Goal: Transaction & Acquisition: Purchase product/service

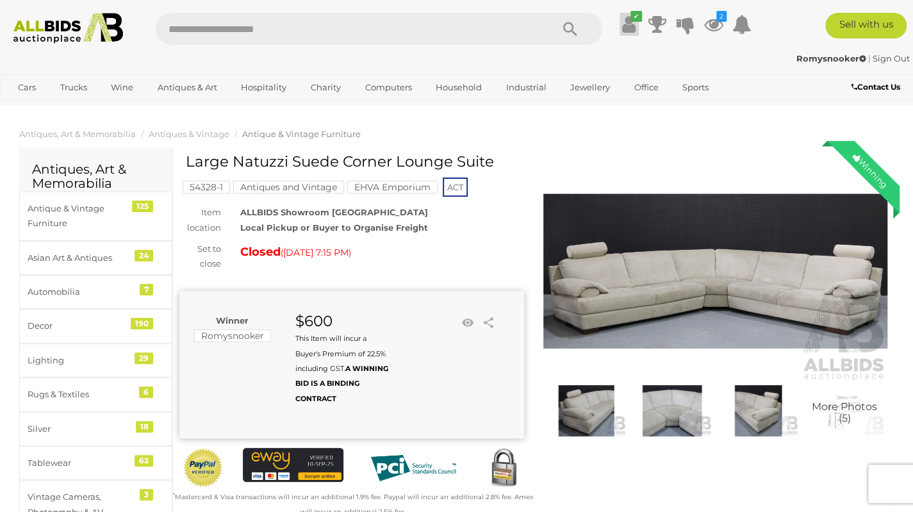
click at [637, 24] on link "✔" at bounding box center [628, 24] width 19 height 23
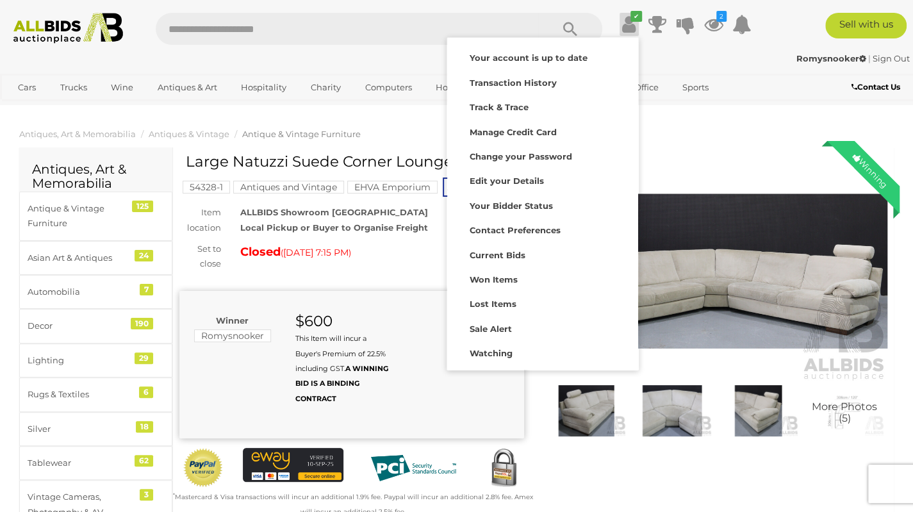
click at [54, 33] on img at bounding box center [68, 28] width 122 height 31
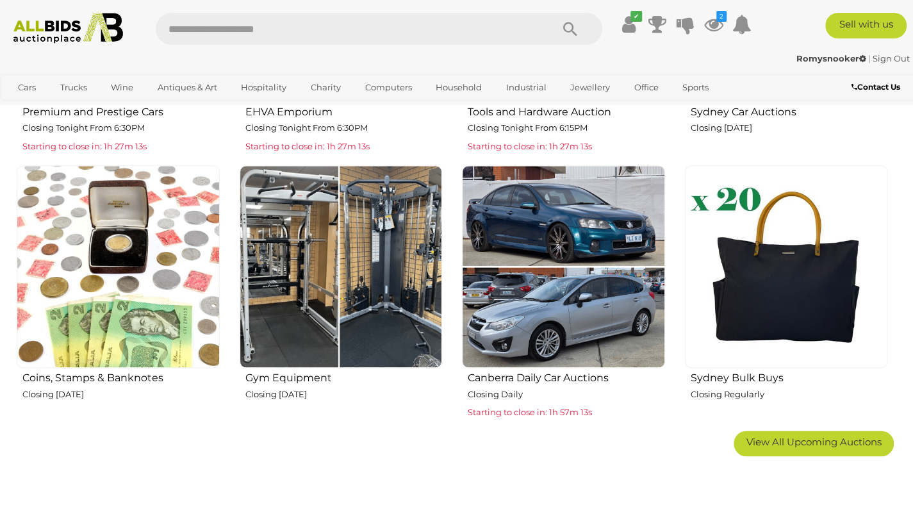
scroll to position [717, 0]
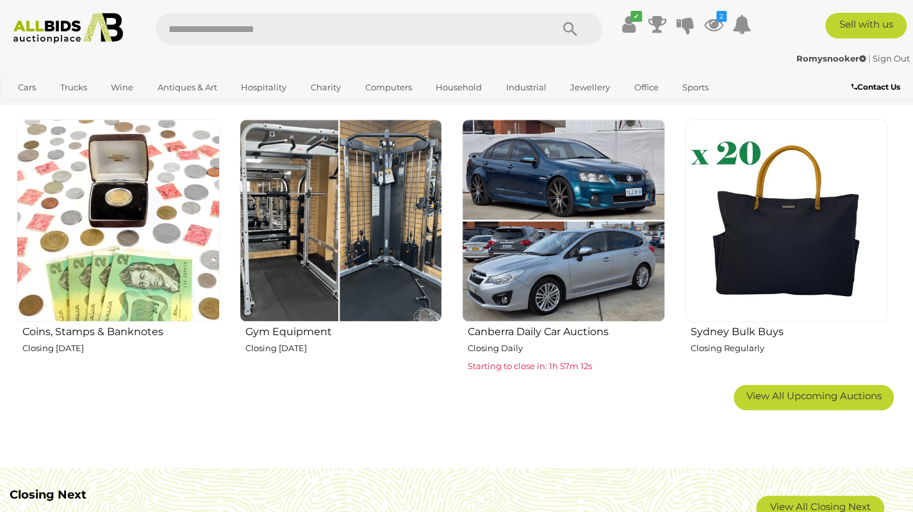
drag, startPoint x: 0, startPoint y: 0, endPoint x: 920, endPoint y: 106, distance: 925.7
click at [360, 184] on img at bounding box center [341, 220] width 203 height 203
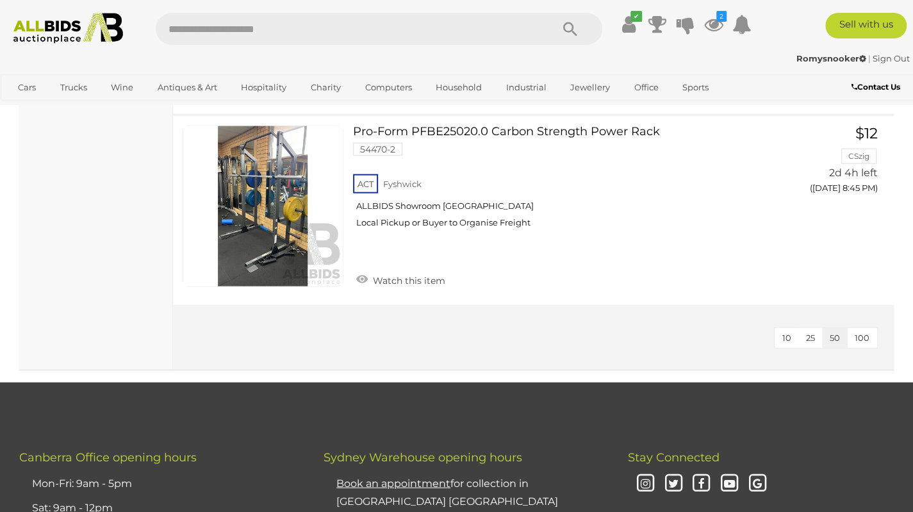
scroll to position [1557, 0]
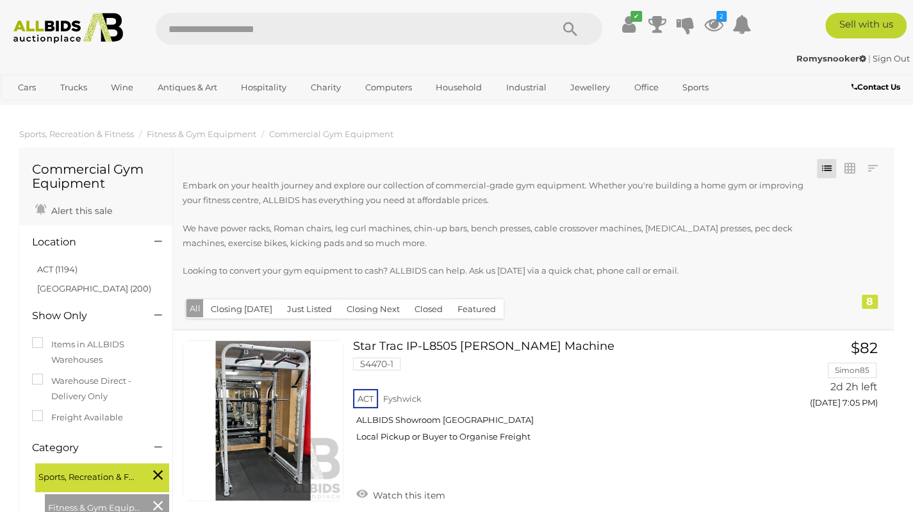
click at [63, 29] on img at bounding box center [68, 28] width 122 height 31
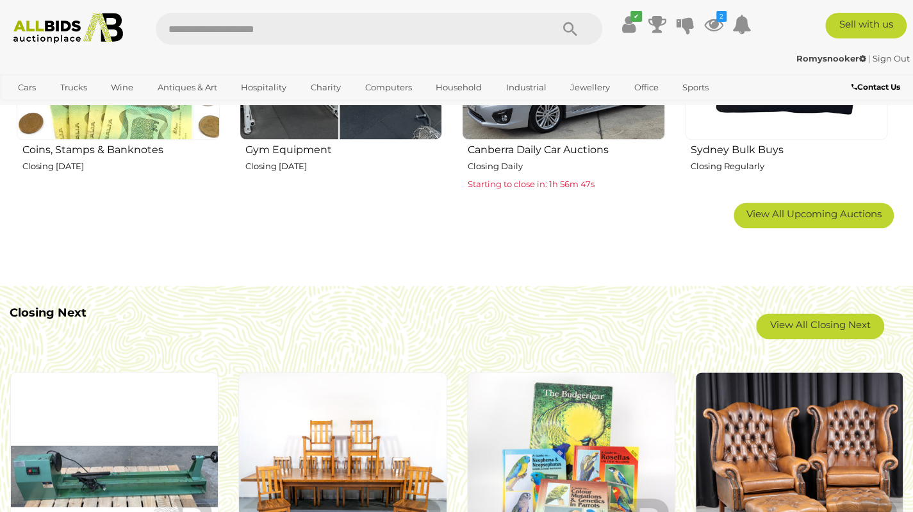
scroll to position [979, 0]
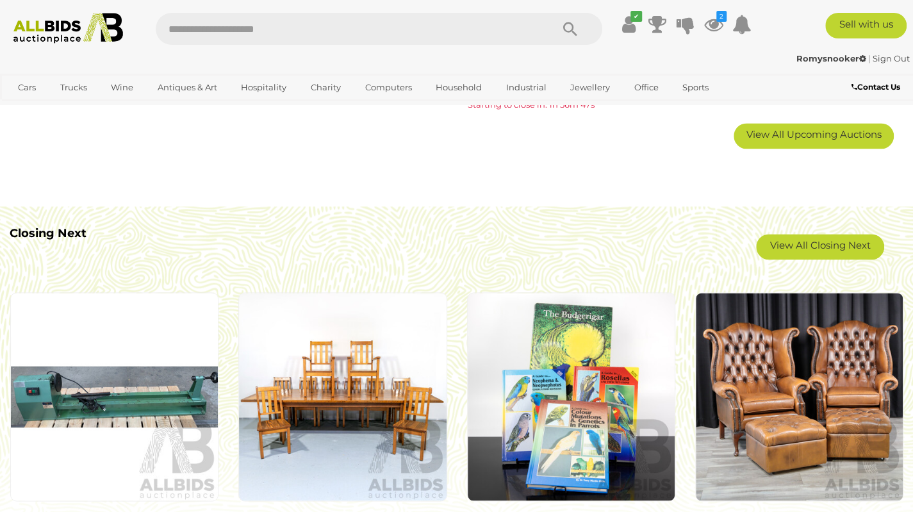
drag, startPoint x: 0, startPoint y: 0, endPoint x: 922, endPoint y: 153, distance: 934.1
click at [806, 241] on link "View All Closing Next" at bounding box center [820, 247] width 128 height 26
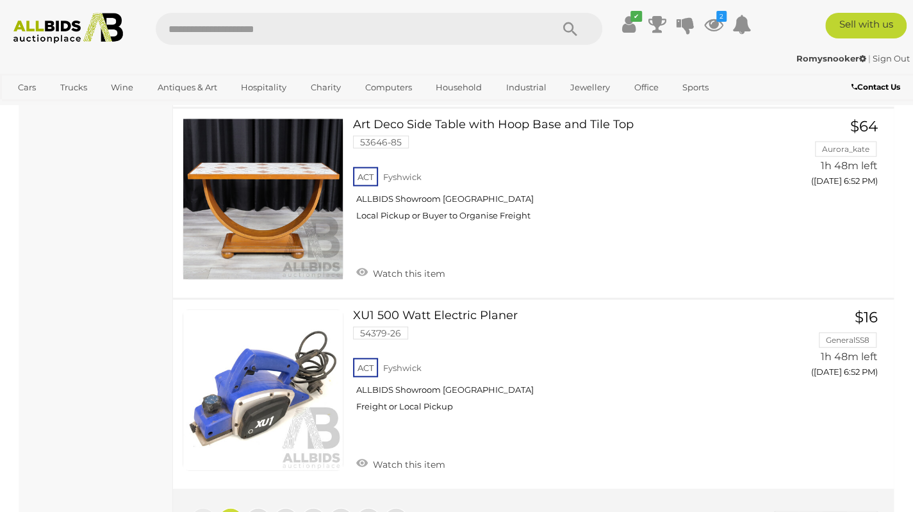
scroll to position [9765, 0]
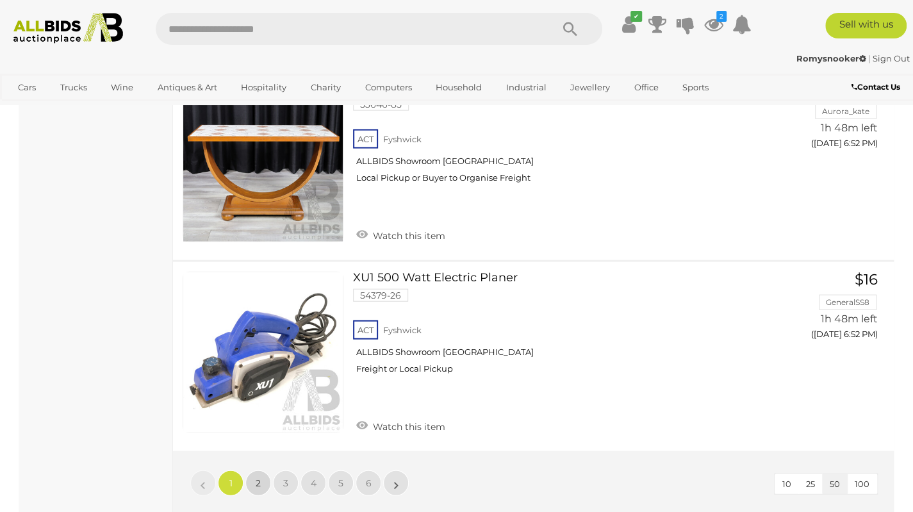
click at [251, 470] on link "2" at bounding box center [258, 483] width 26 height 26
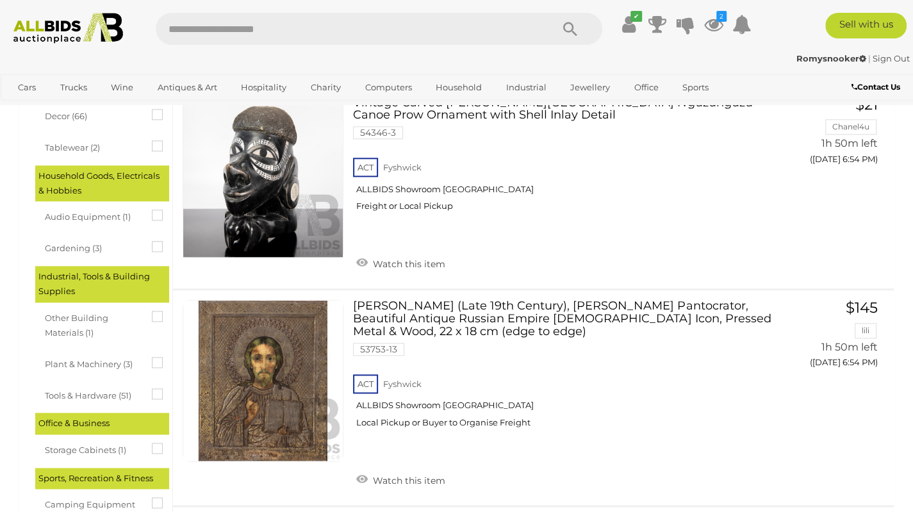
scroll to position [635, 0]
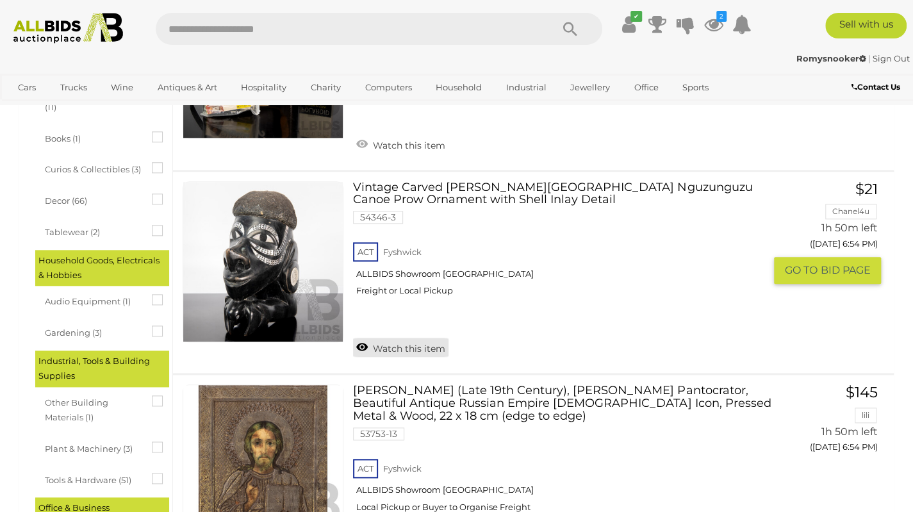
click at [416, 347] on link "Watch this item" at bounding box center [400, 346] width 95 height 19
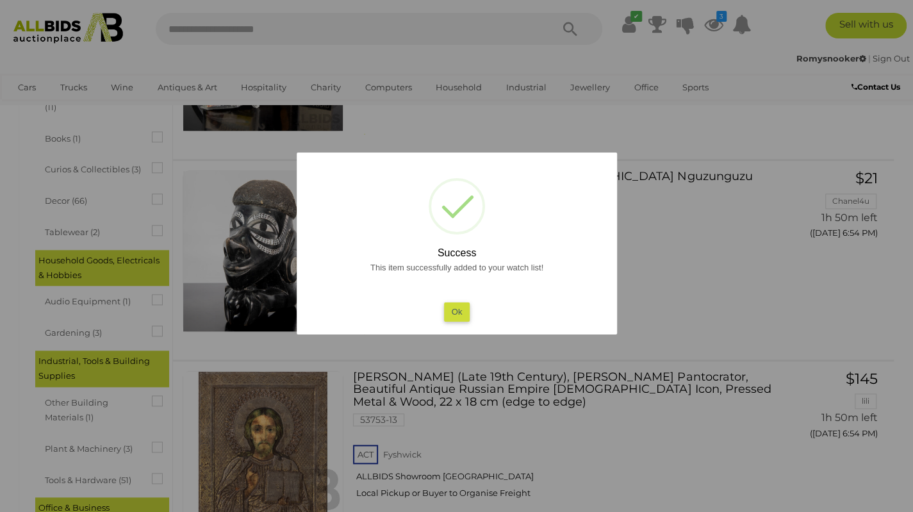
click at [457, 313] on button "Ok" at bounding box center [456, 311] width 26 height 19
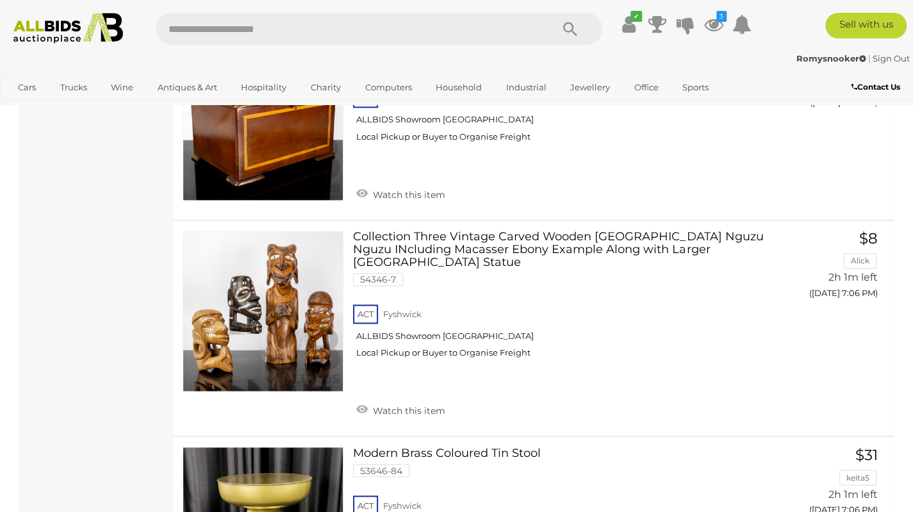
scroll to position [9163, 0]
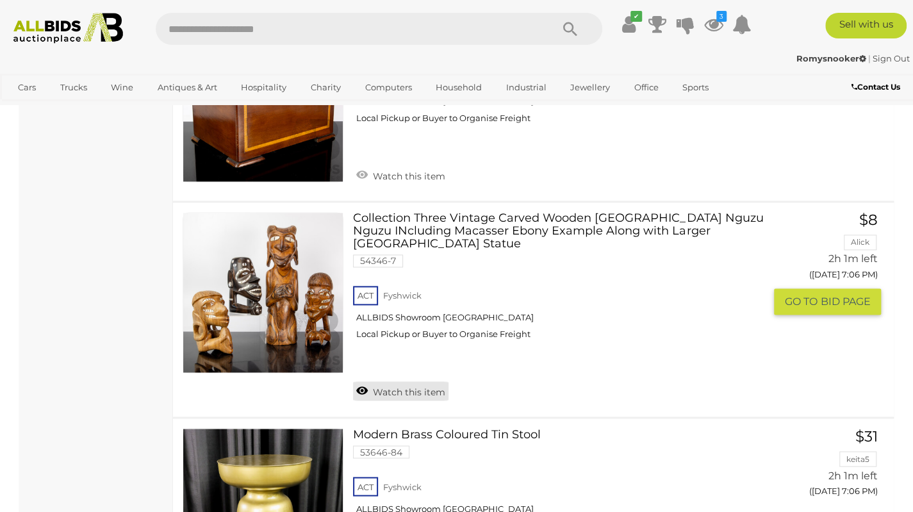
click at [397, 381] on link "Watch this item" at bounding box center [400, 390] width 95 height 19
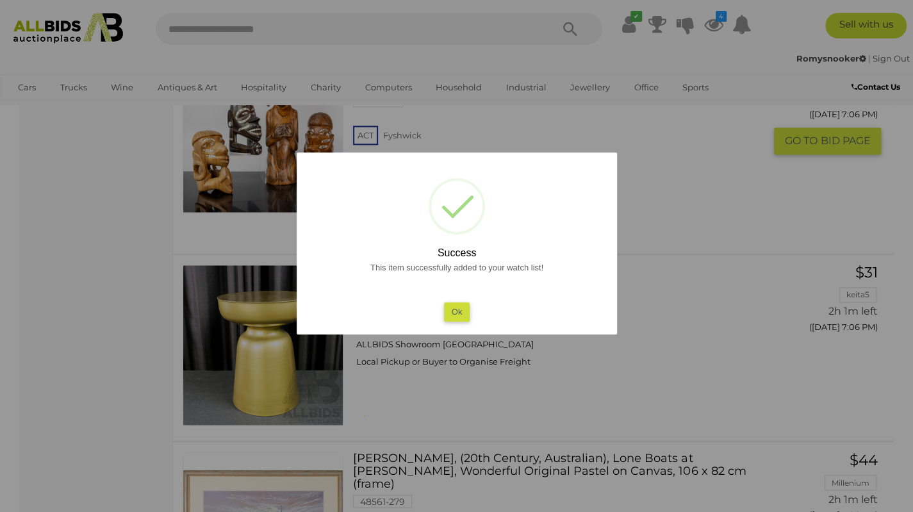
click at [455, 315] on button "Ok" at bounding box center [456, 311] width 26 height 19
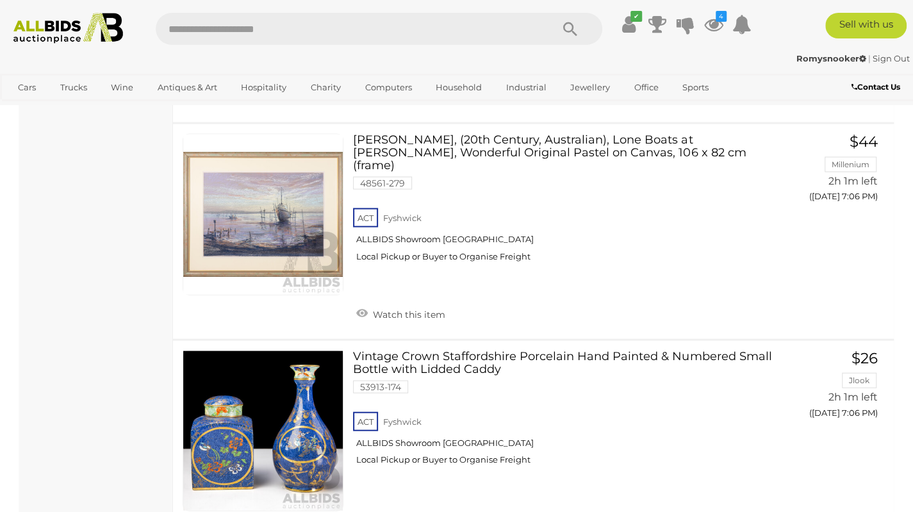
scroll to position [9865, 0]
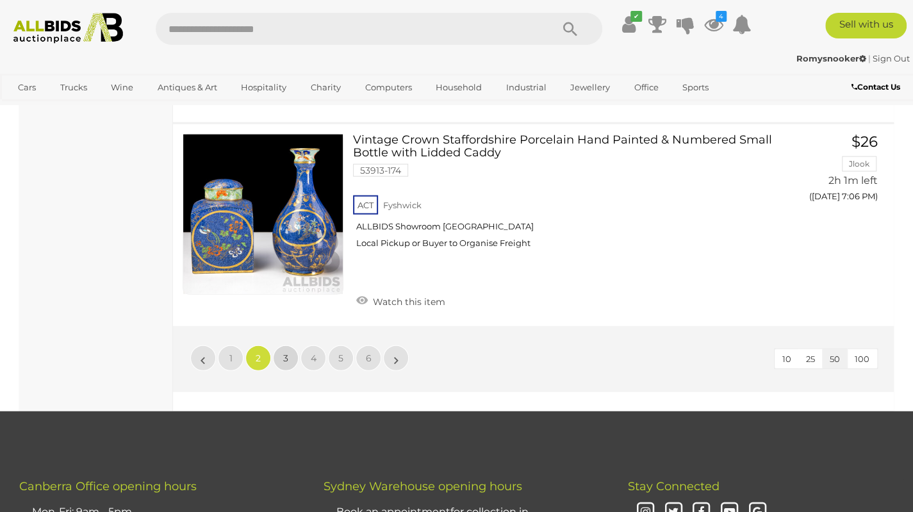
click at [289, 345] on link "3" at bounding box center [286, 358] width 26 height 26
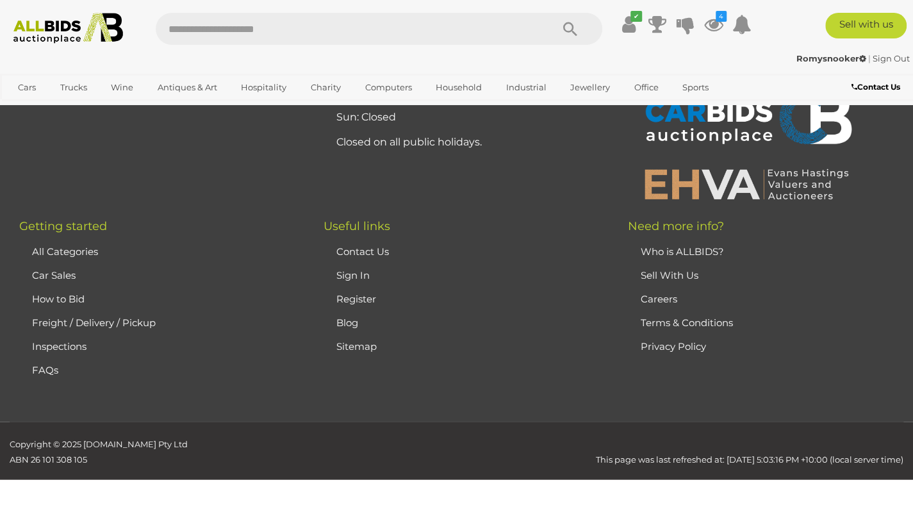
scroll to position [65, 0]
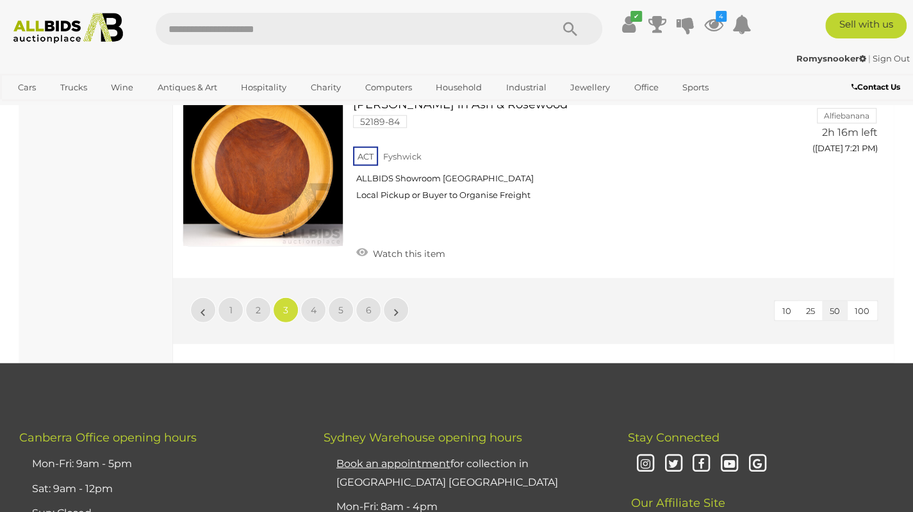
scroll to position [9834, 0]
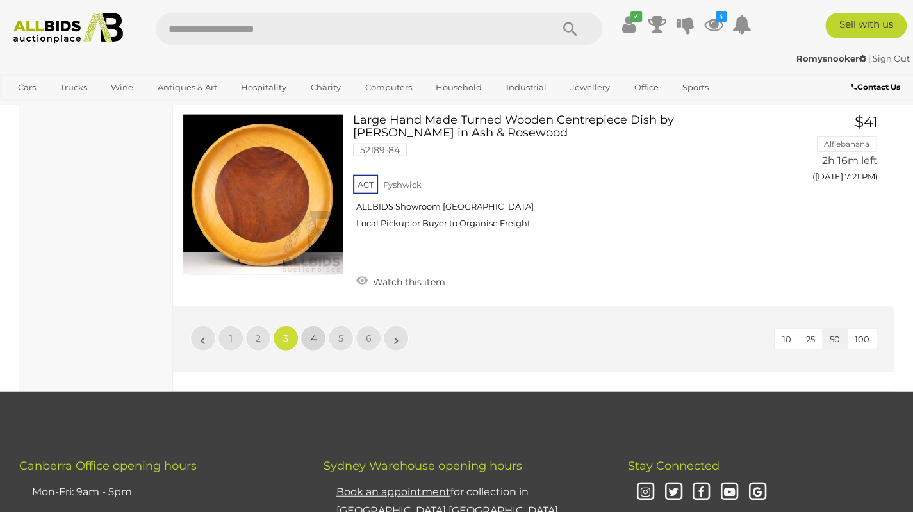
click at [306, 325] on link "4" at bounding box center [313, 338] width 26 height 26
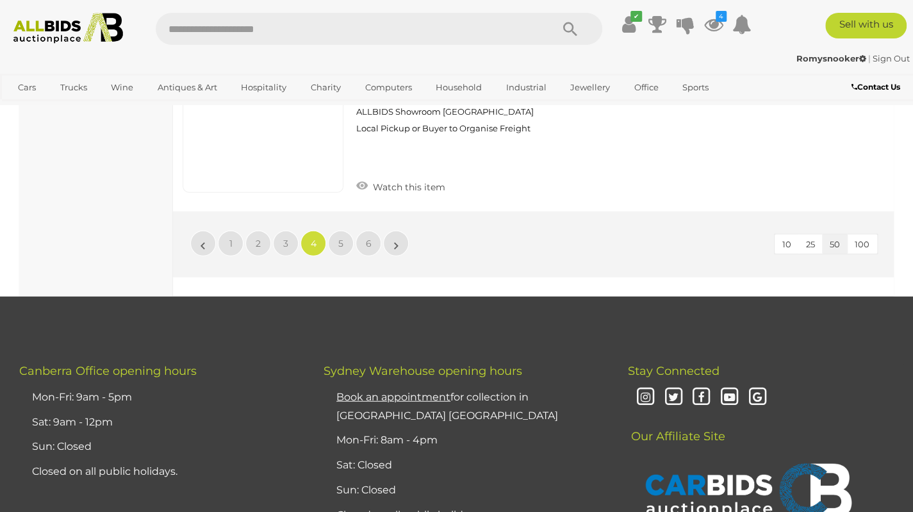
scroll to position [9837, 0]
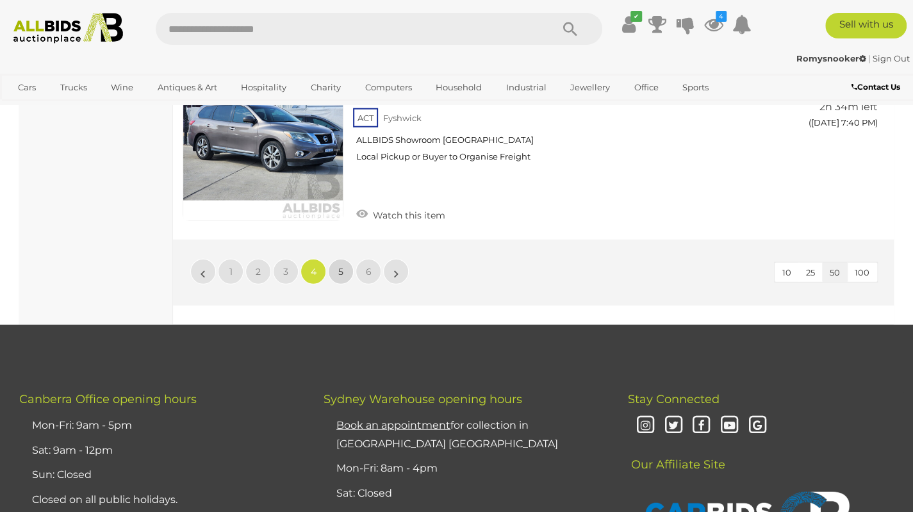
click at [336, 261] on link "5" at bounding box center [341, 272] width 26 height 26
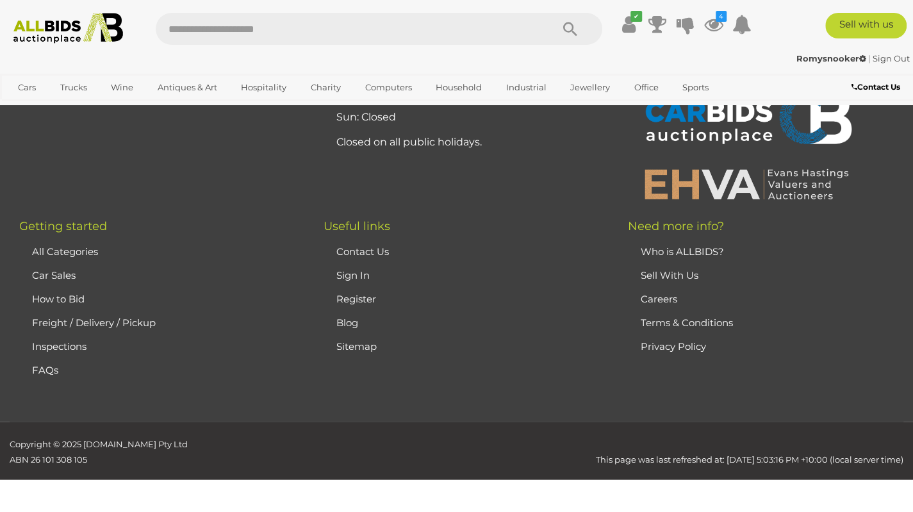
scroll to position [65, 0]
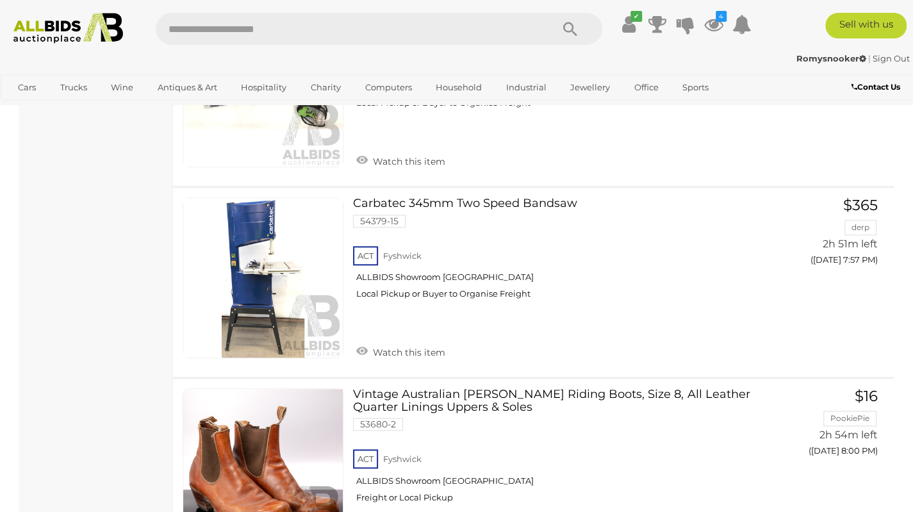
scroll to position [3495, 0]
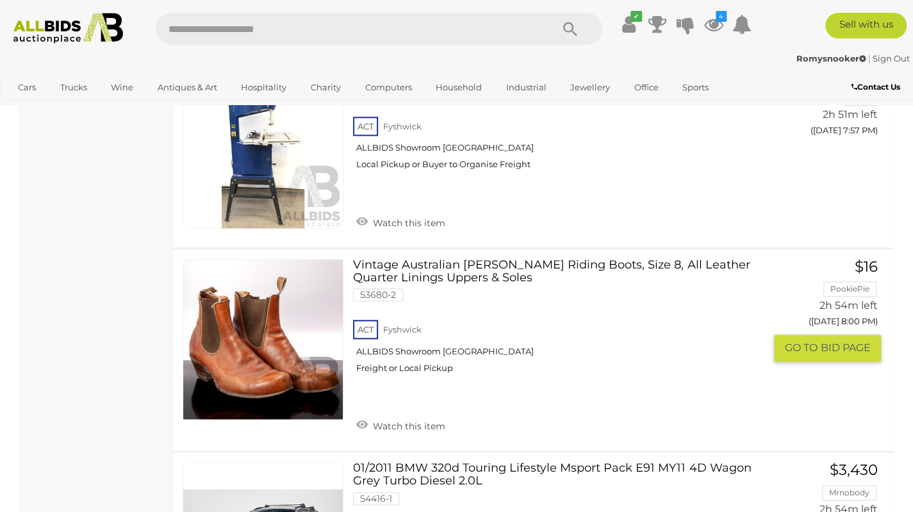
click at [420, 271] on link "Vintage Australian RM Williams Riding Boots, Size 8, All Leather Quarter Lining…" at bounding box center [562, 321] width 401 height 125
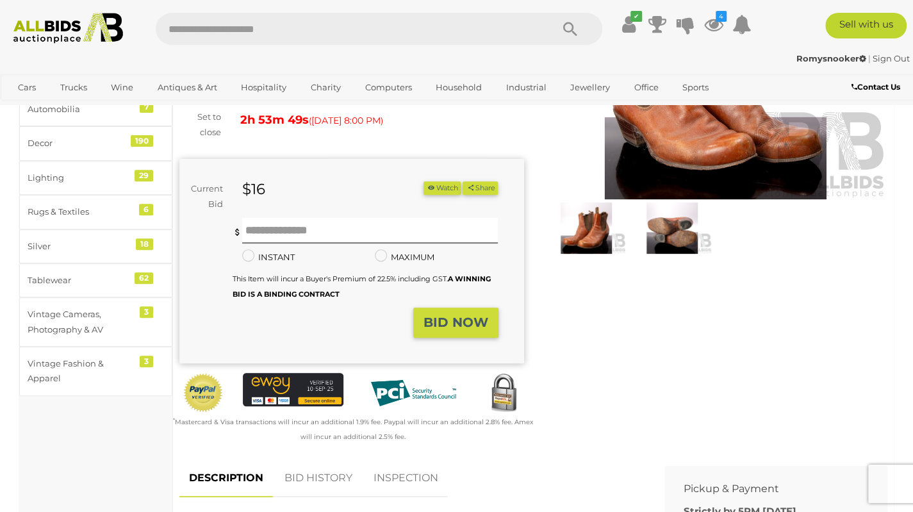
scroll to position [55, 0]
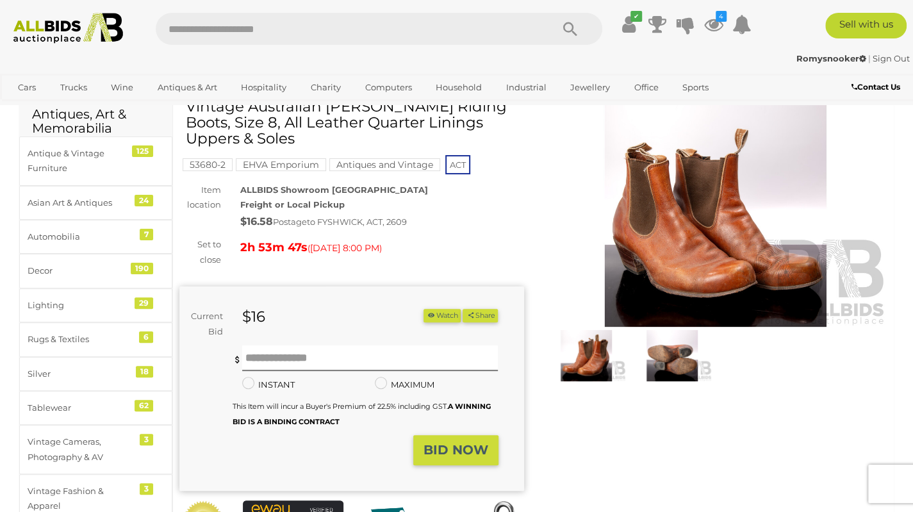
click at [673, 353] on img at bounding box center [671, 355] width 79 height 51
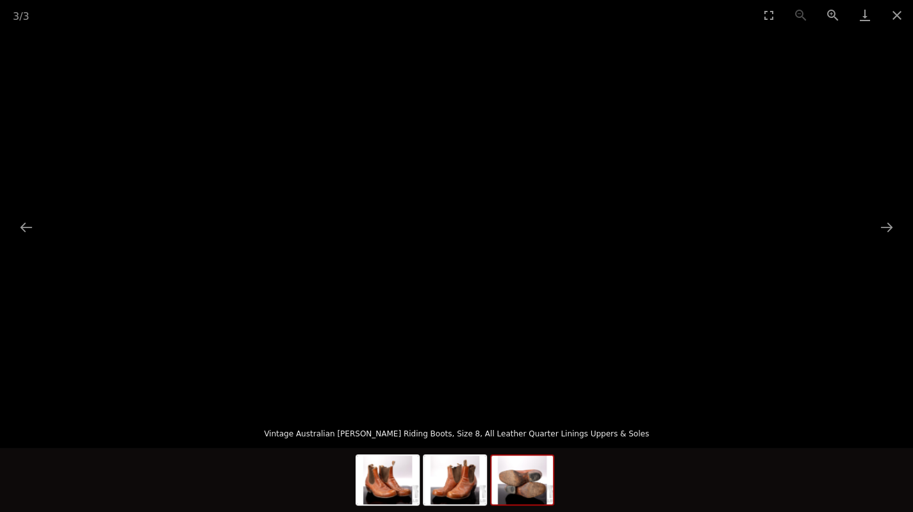
click at [900, 216] on picture at bounding box center [456, 220] width 913 height 381
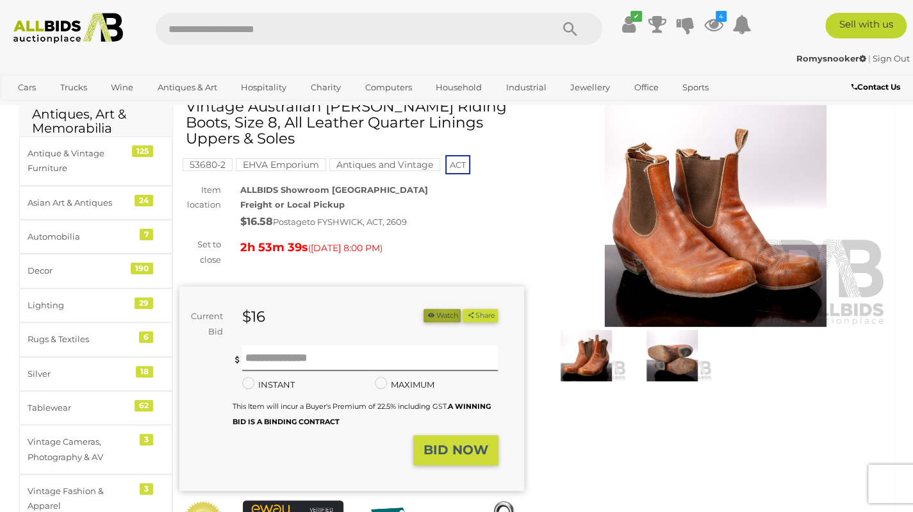
click at [439, 311] on button "Watch" at bounding box center [441, 315] width 37 height 13
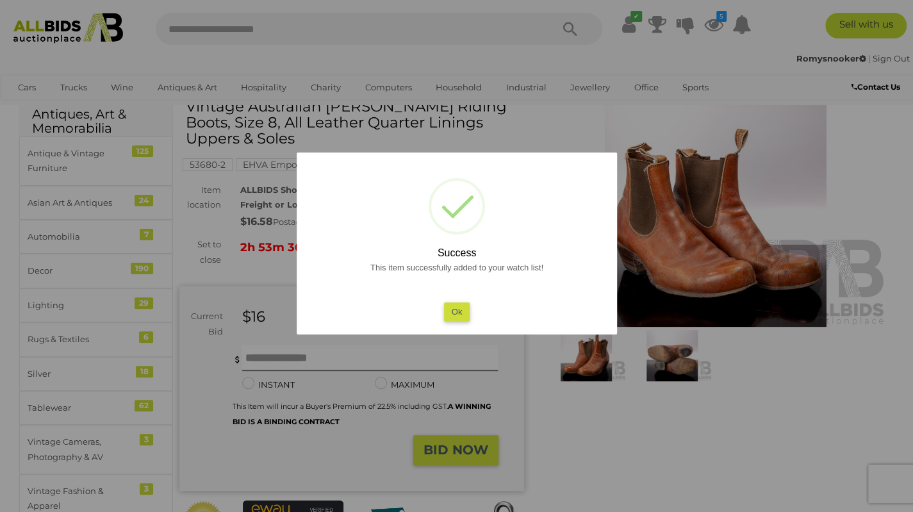
click at [462, 311] on button "Ok" at bounding box center [456, 311] width 26 height 19
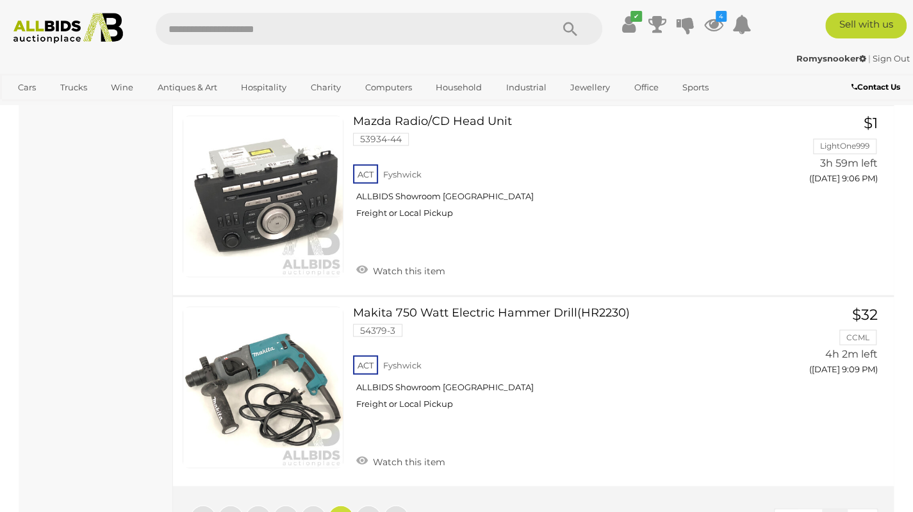
scroll to position [9537, 0]
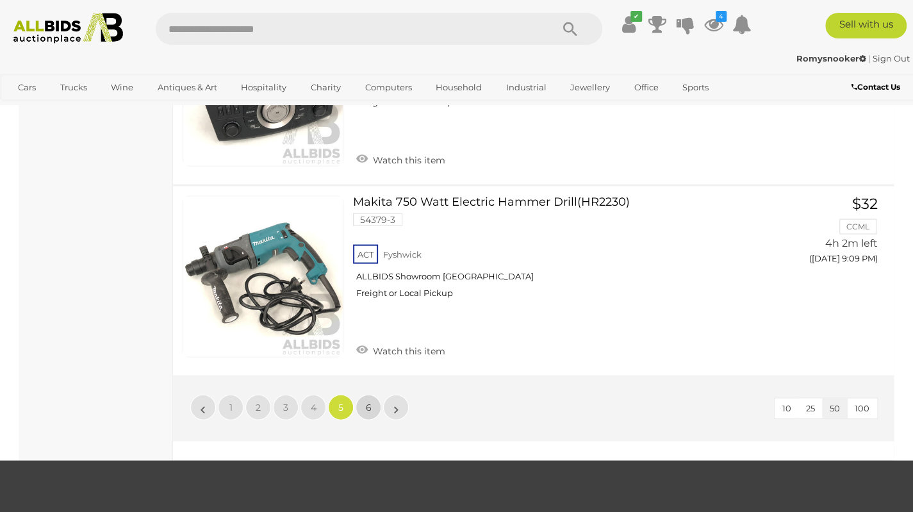
click at [365, 398] on link "6" at bounding box center [368, 407] width 26 height 26
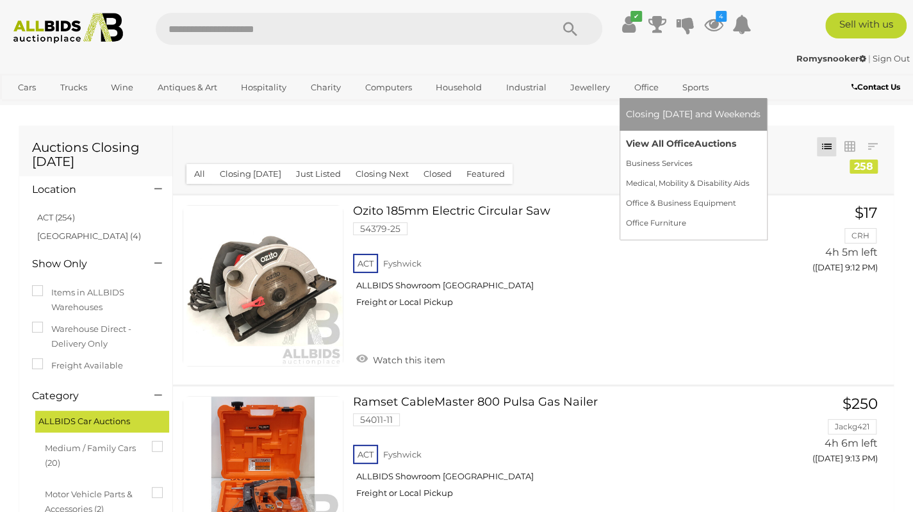
click at [662, 150] on link "View All Office Auctions" at bounding box center [693, 144] width 134 height 20
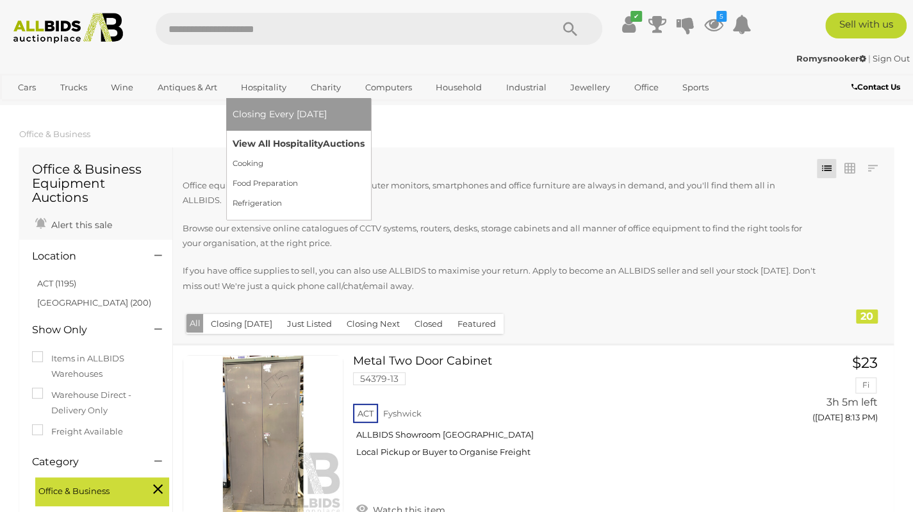
click at [274, 143] on link "View All Hospitality Auctions" at bounding box center [298, 144] width 132 height 20
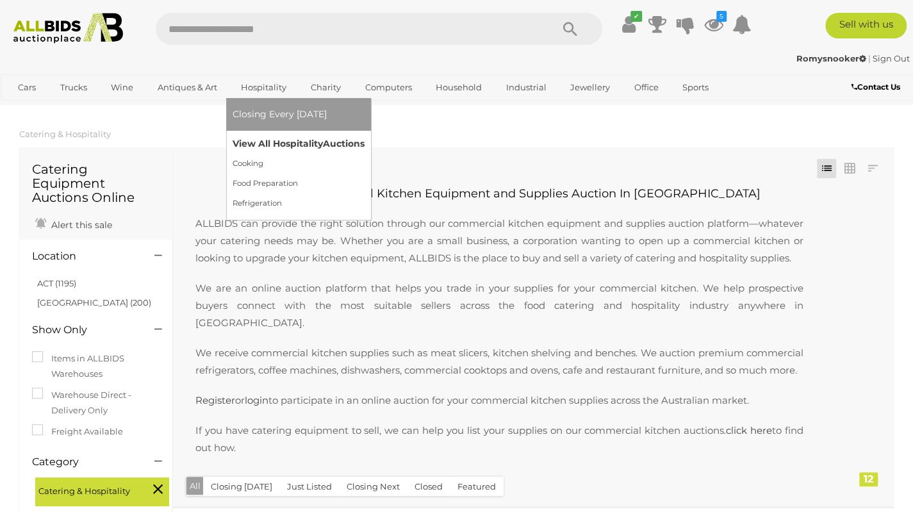
click at [270, 142] on link "View All Hospitality Auctions" at bounding box center [298, 144] width 132 height 20
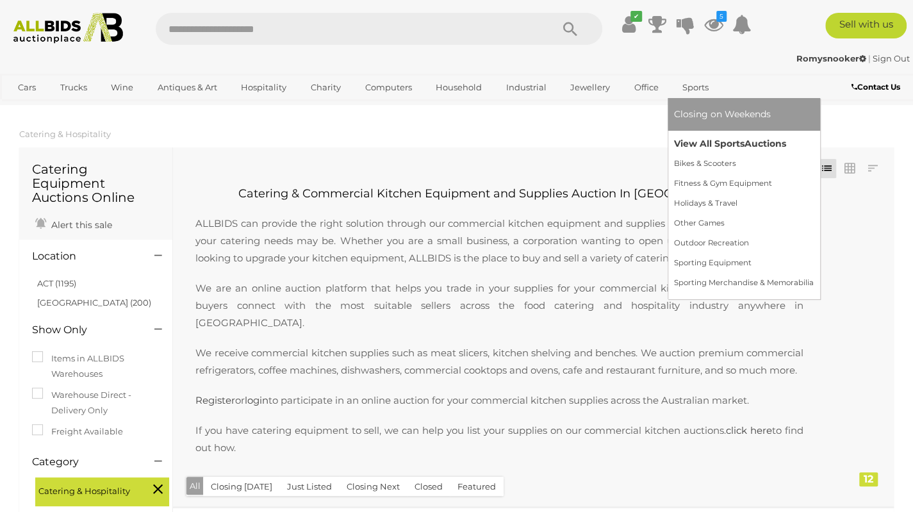
click at [698, 142] on link "View All Sports Auctions" at bounding box center [744, 144] width 140 height 20
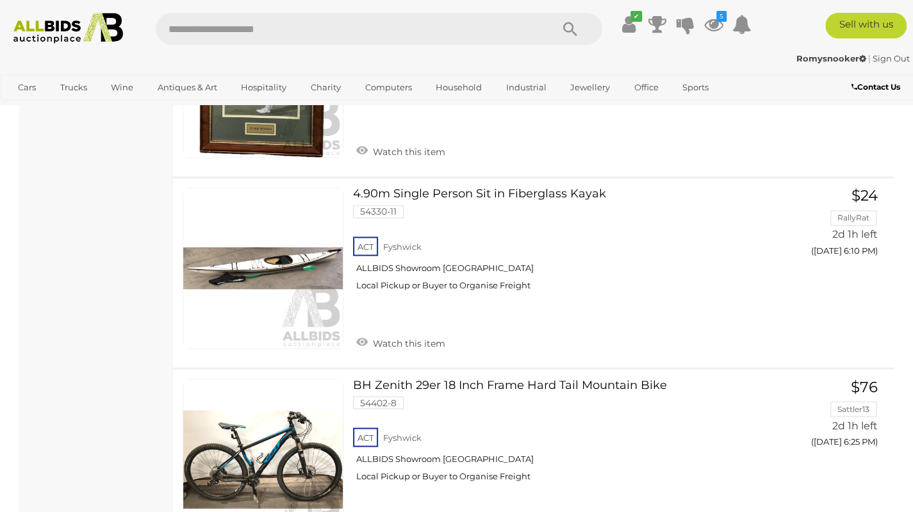
scroll to position [1103, 0]
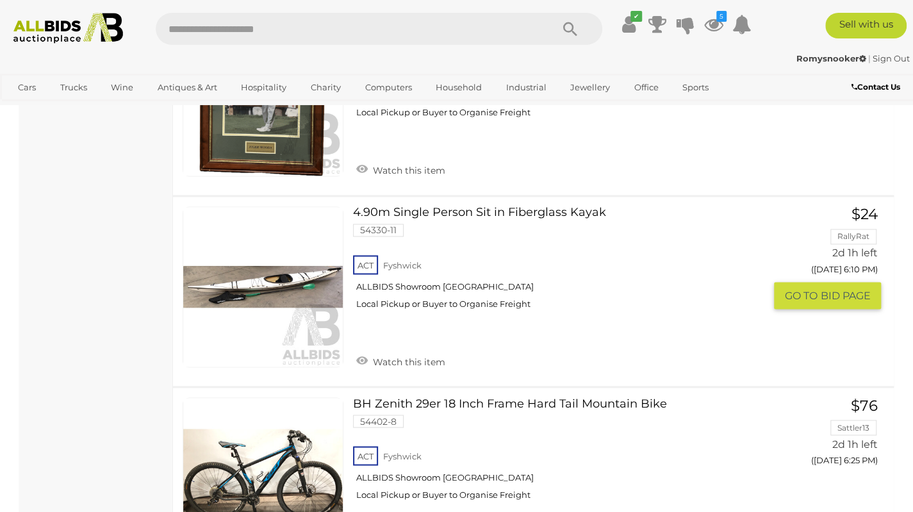
click at [281, 290] on link at bounding box center [263, 286] width 161 height 161
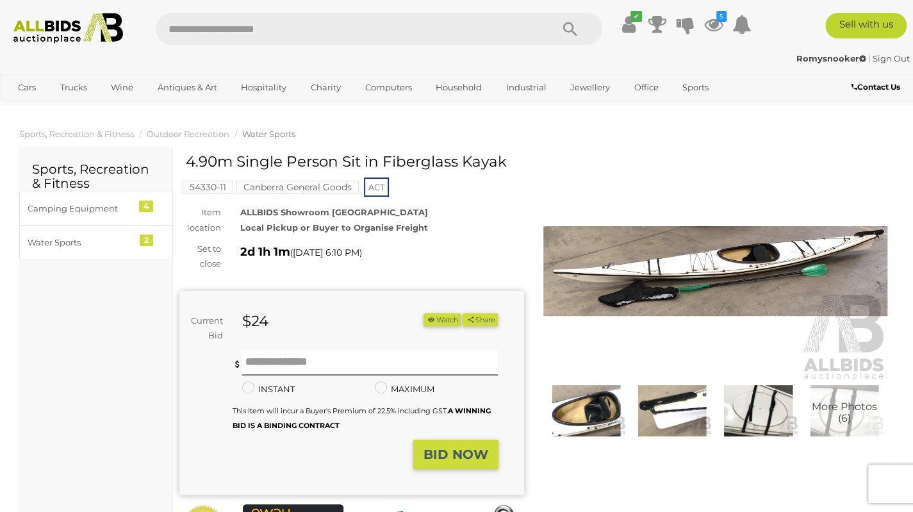
click at [666, 271] on img at bounding box center [715, 271] width 345 height 222
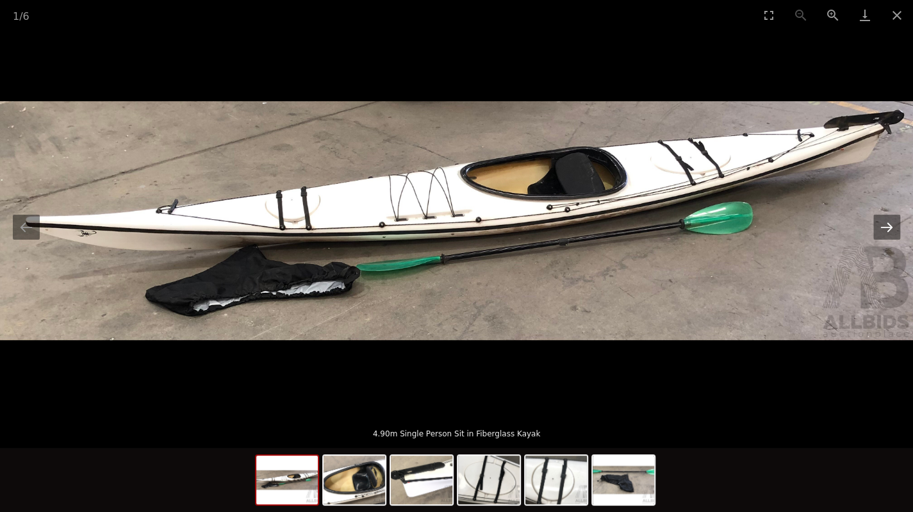
click at [890, 228] on button "Next slide" at bounding box center [886, 227] width 27 height 25
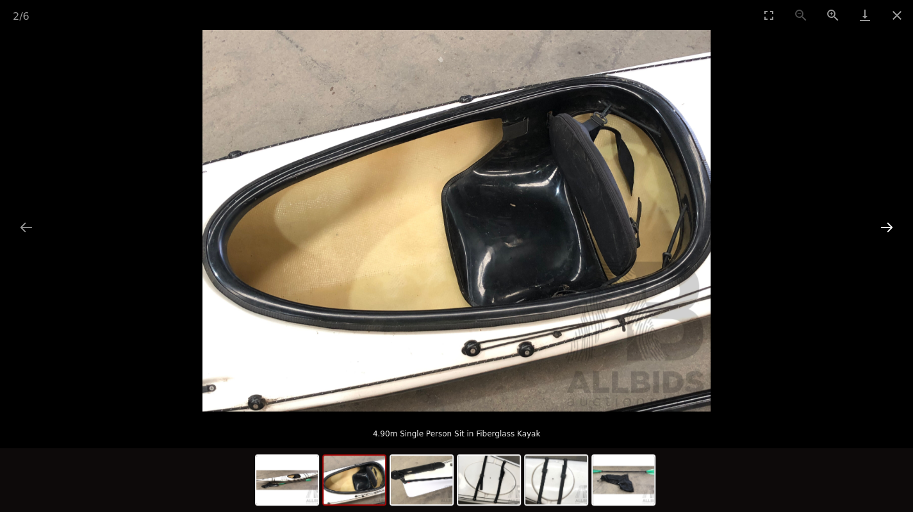
click at [890, 228] on button "Next slide" at bounding box center [886, 227] width 27 height 25
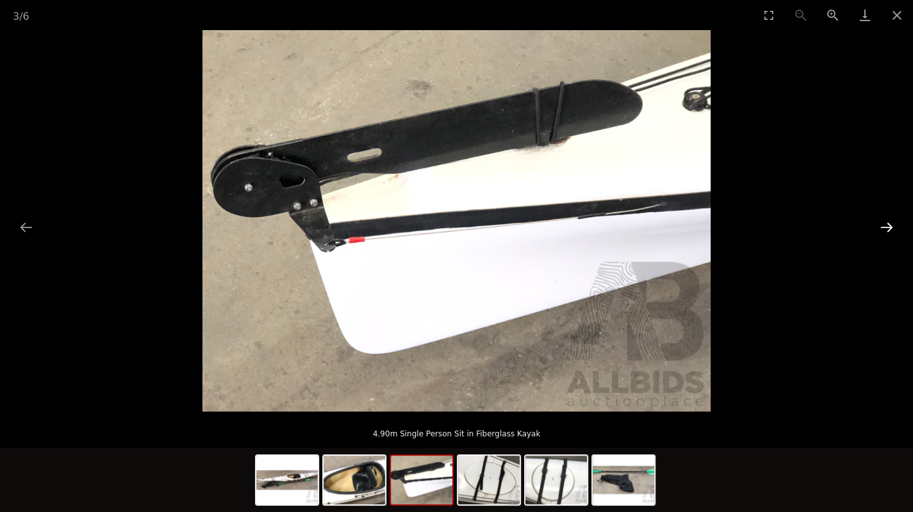
click at [894, 223] on button "Next slide" at bounding box center [886, 227] width 27 height 25
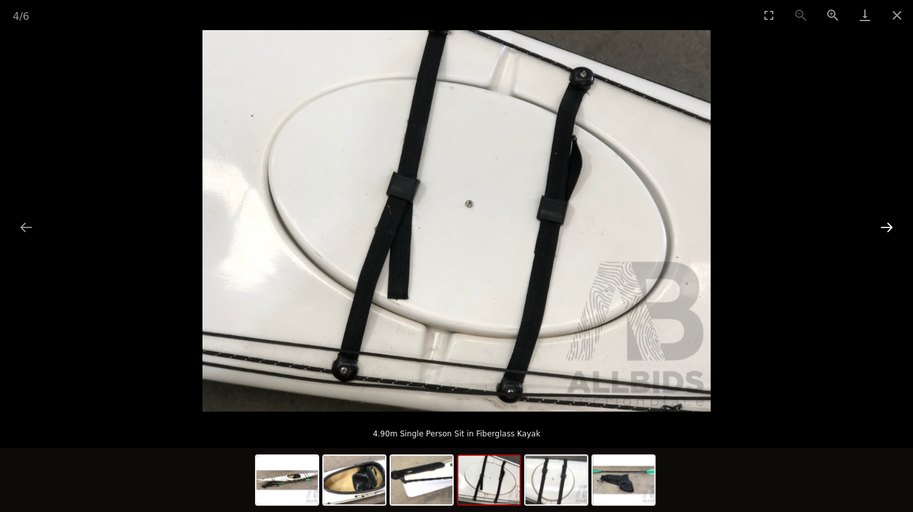
click at [895, 221] on button "Next slide" at bounding box center [886, 227] width 27 height 25
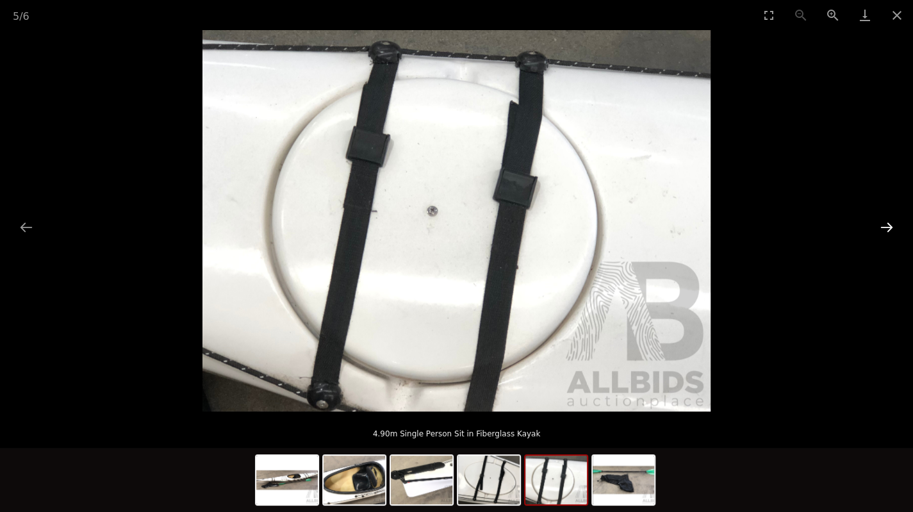
click at [897, 217] on button "Next slide" at bounding box center [886, 227] width 27 height 25
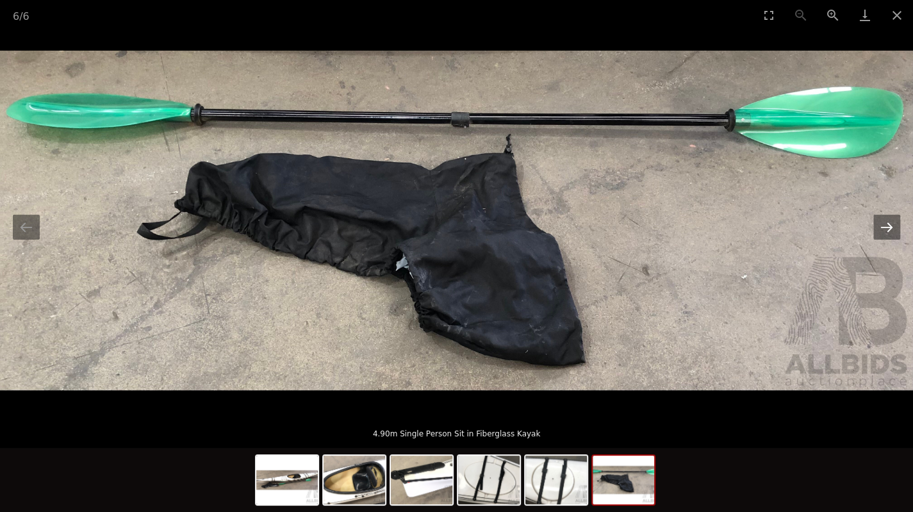
click at [897, 217] on button "Next slide" at bounding box center [886, 227] width 27 height 25
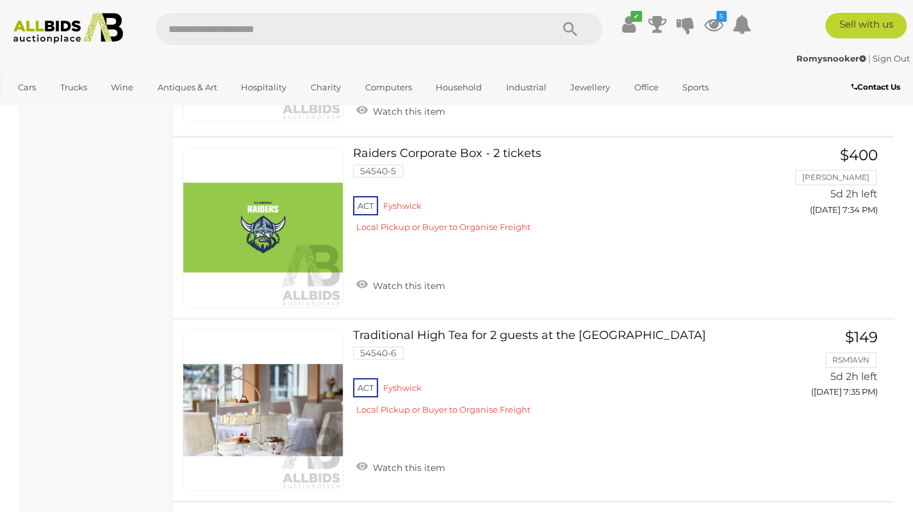
scroll to position [8248, 0]
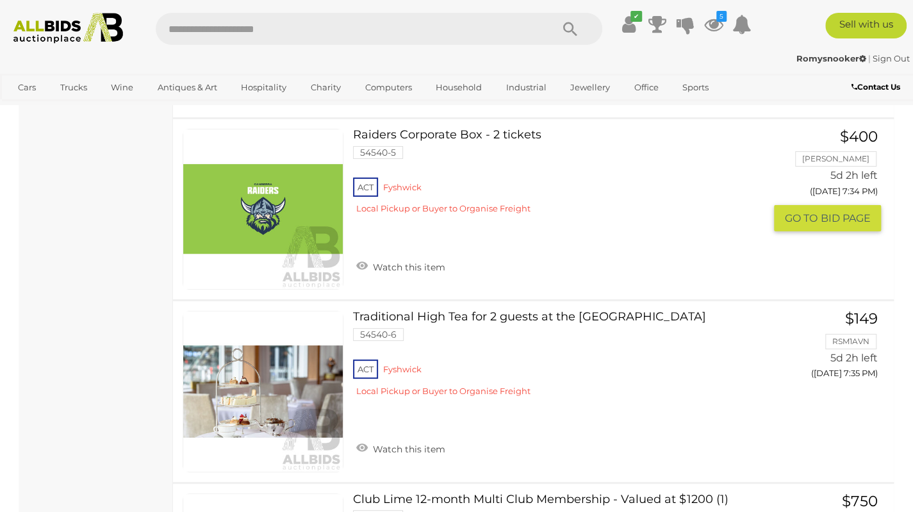
click at [491, 129] on link "Raiders Corporate Box - 2 tickets 54540-5 ACT Fyshwick" at bounding box center [562, 176] width 401 height 95
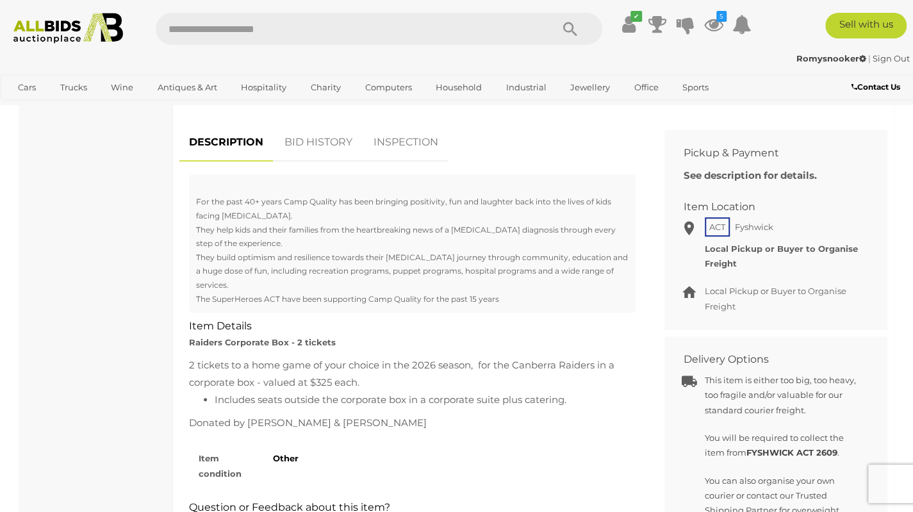
scroll to position [486, 0]
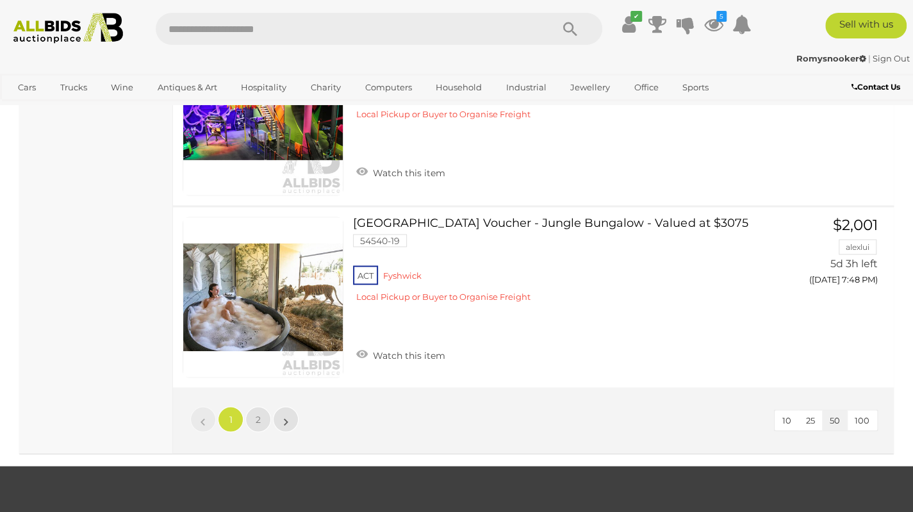
scroll to position [9412, 0]
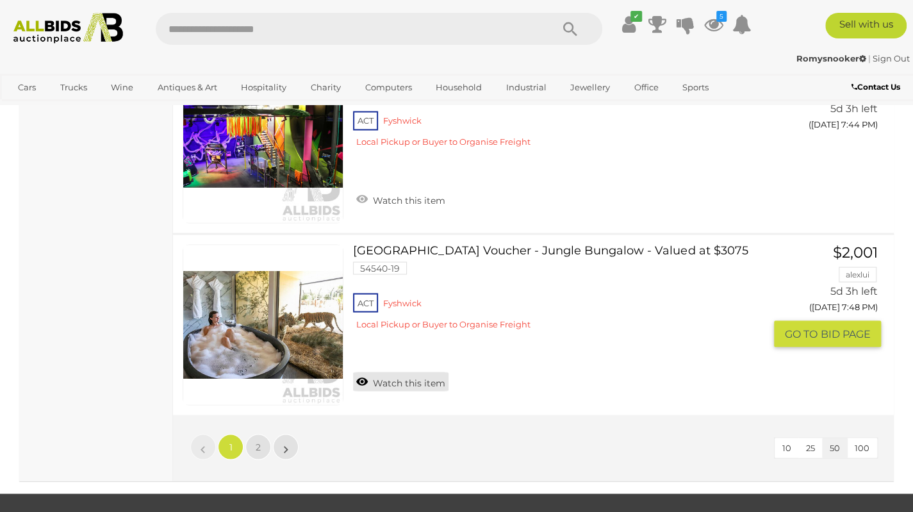
click at [423, 371] on link "Watch this item" at bounding box center [400, 380] width 95 height 19
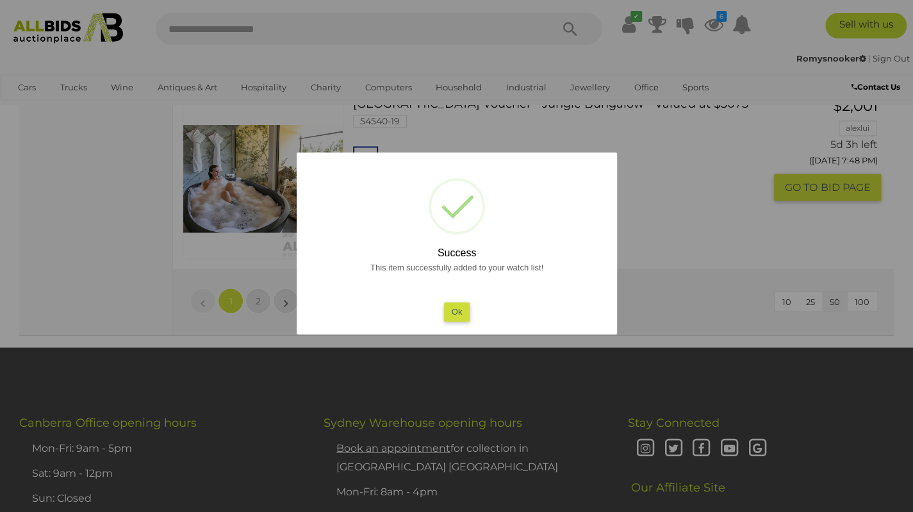
click at [460, 308] on button "Ok" at bounding box center [456, 311] width 26 height 19
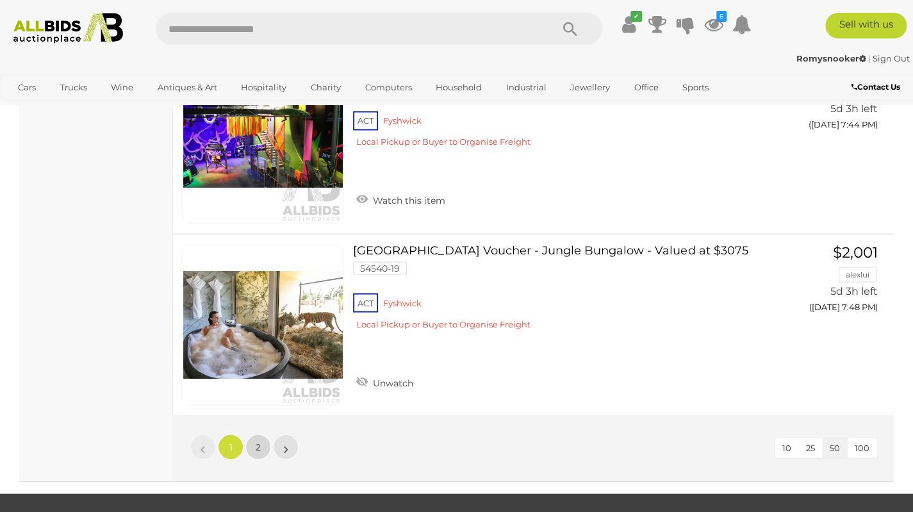
click at [257, 441] on span "2" at bounding box center [258, 447] width 5 height 12
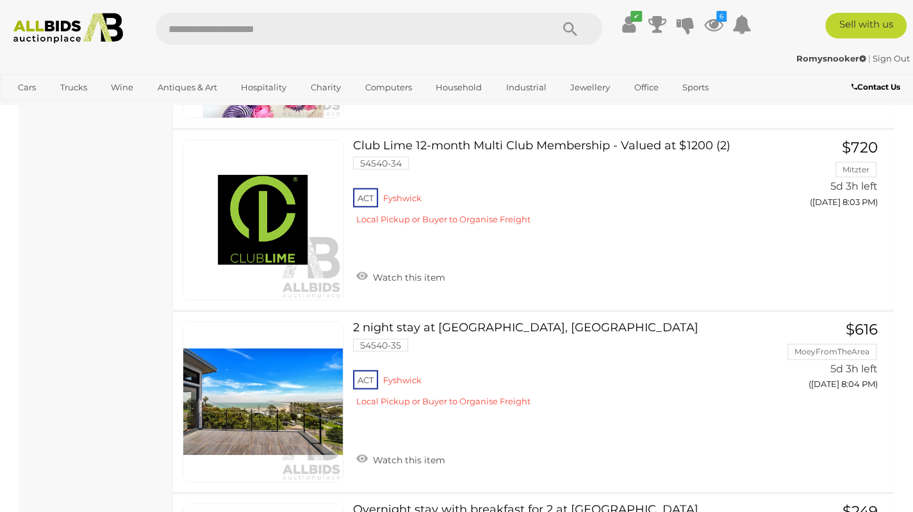
scroll to position [1300, 0]
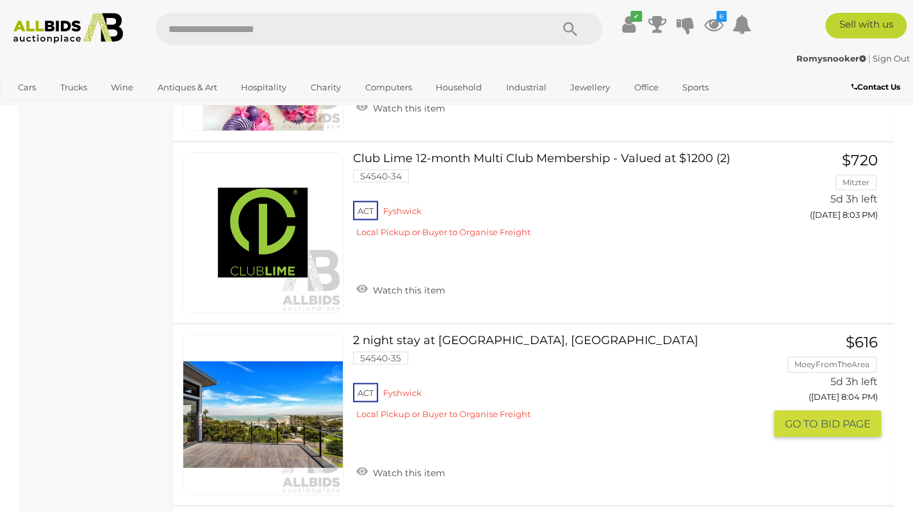
click at [224, 394] on link at bounding box center [263, 414] width 161 height 161
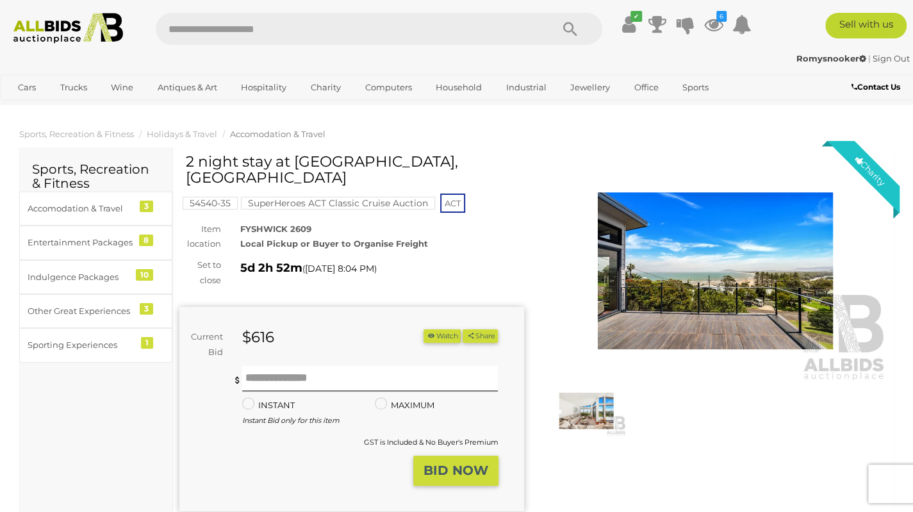
click at [701, 276] on img at bounding box center [715, 271] width 345 height 222
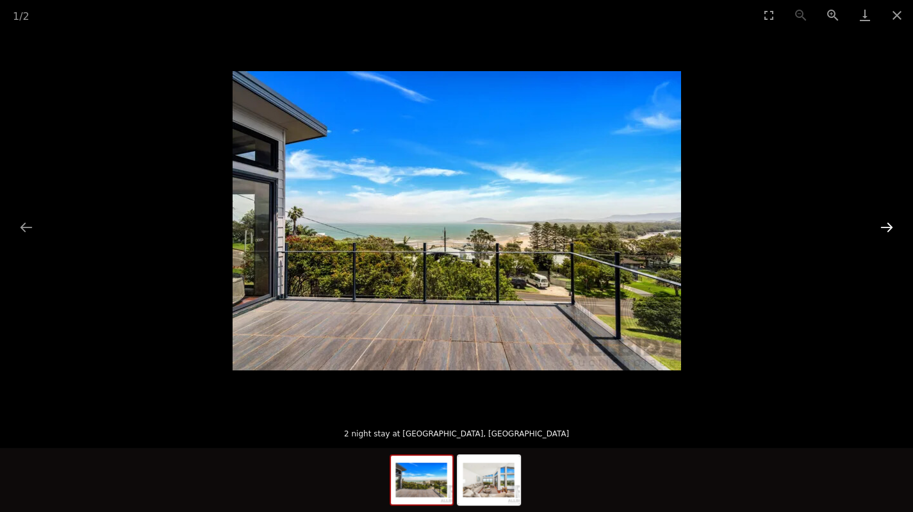
click at [890, 227] on button "Next slide" at bounding box center [886, 227] width 27 height 25
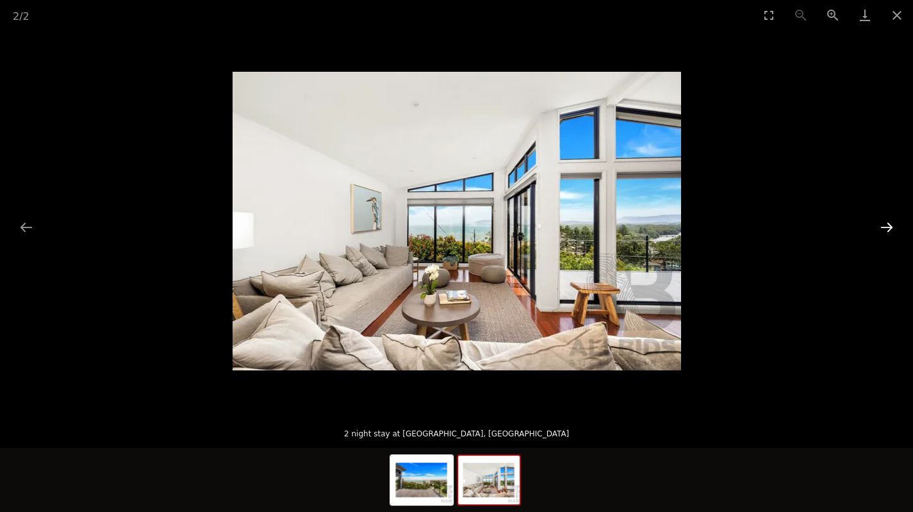
click at [890, 227] on button "Next slide" at bounding box center [886, 227] width 27 height 25
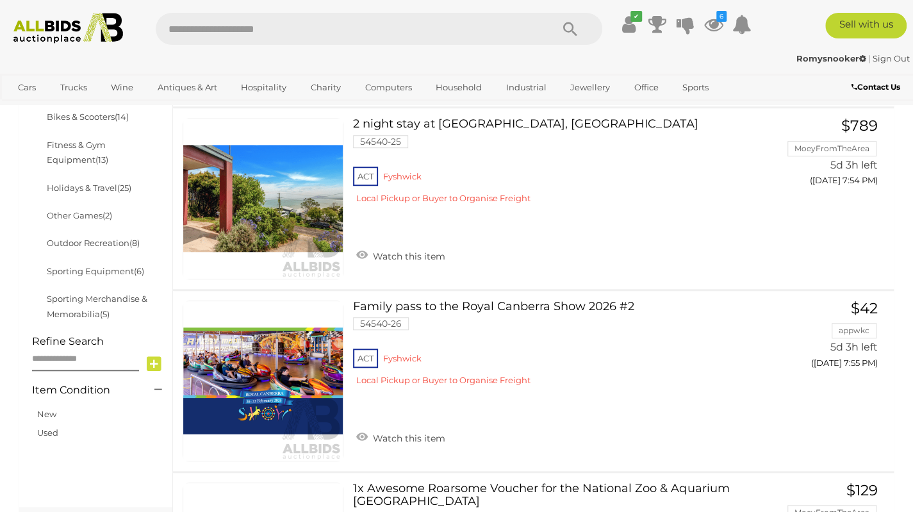
scroll to position [406, 0]
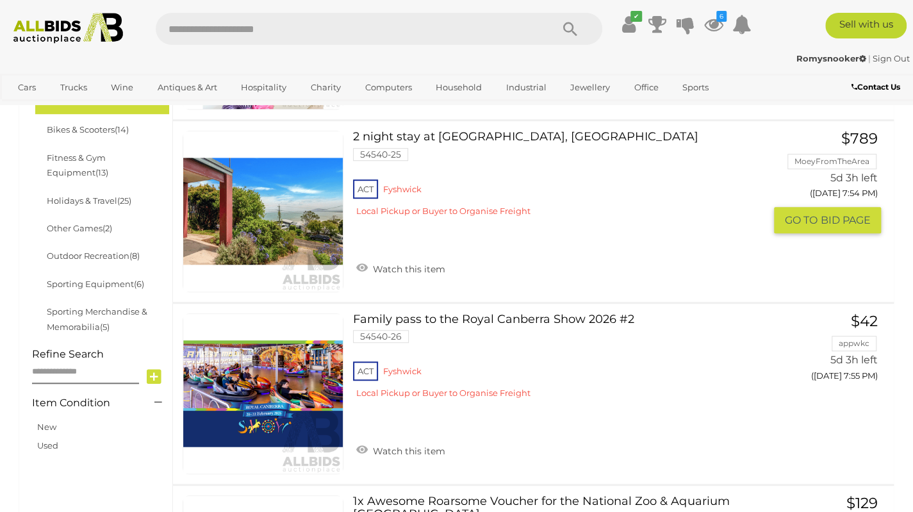
click at [232, 199] on link at bounding box center [263, 211] width 161 height 161
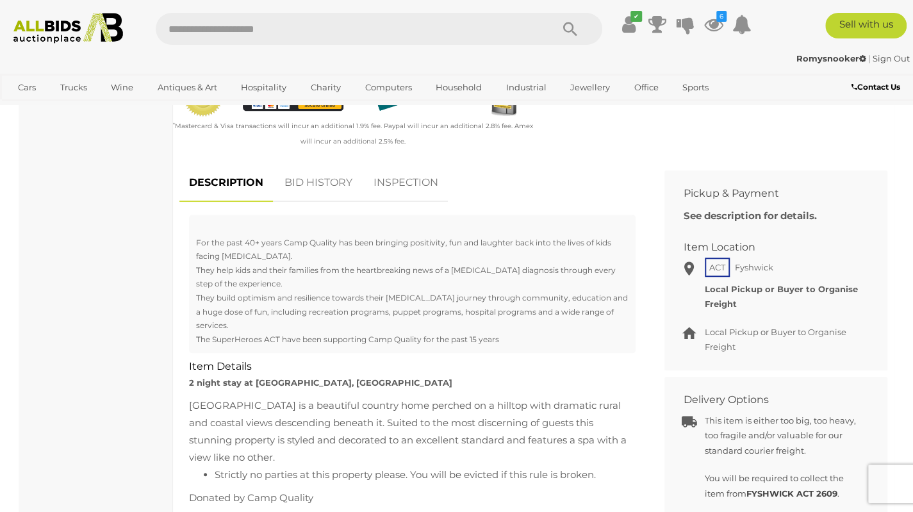
scroll to position [497, 0]
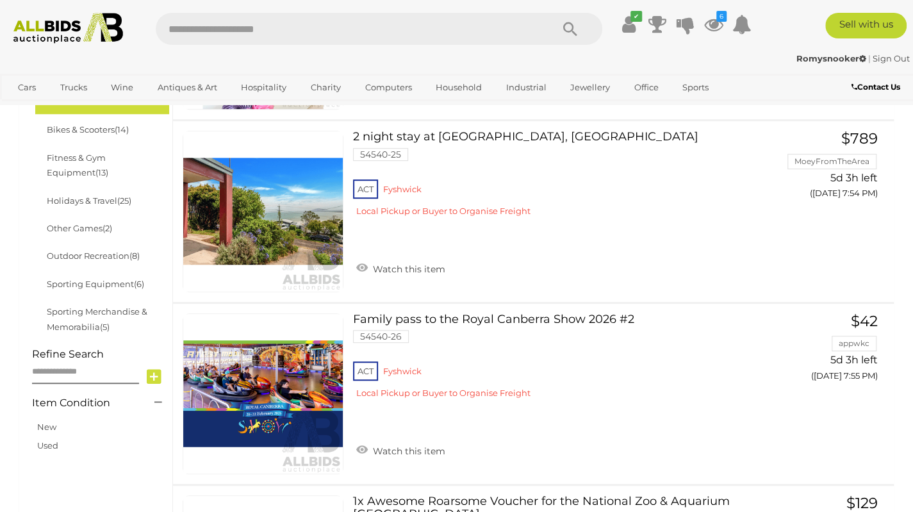
scroll to position [460, 0]
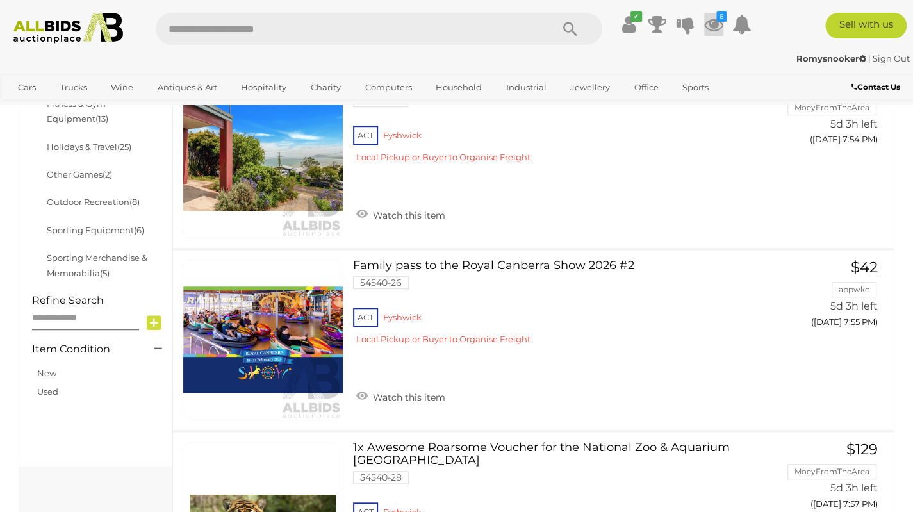
click at [720, 16] on icon "6" at bounding box center [721, 16] width 10 height 11
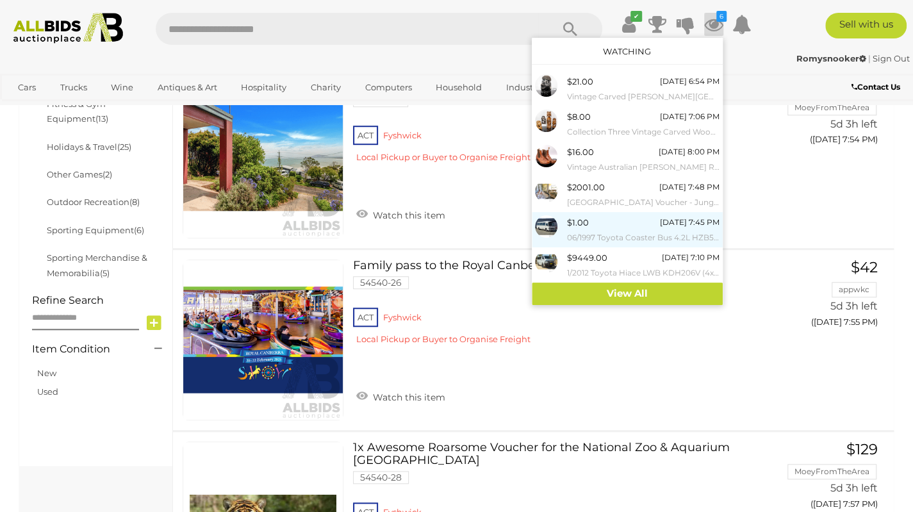
click at [601, 231] on small "06/1997 Toyota Coaster Bus 4.2L HZB50R White - RV Project" at bounding box center [643, 238] width 152 height 14
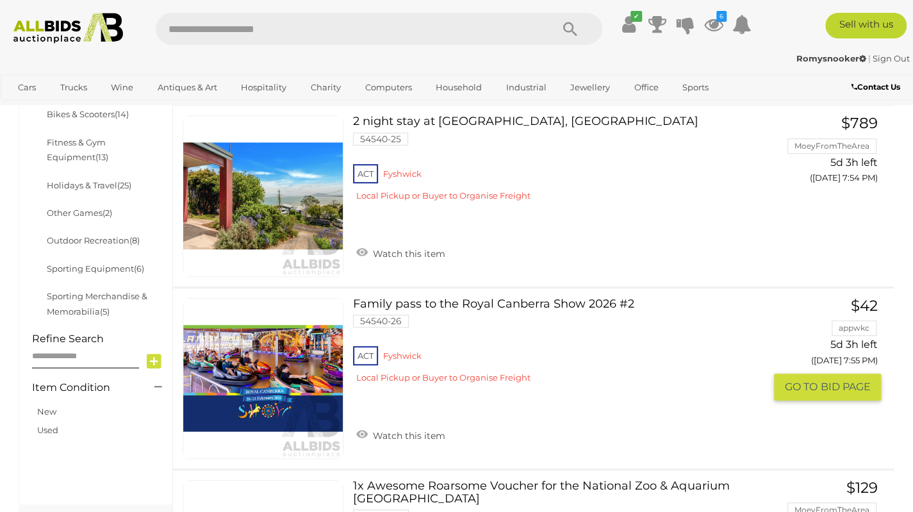
scroll to position [460, 0]
